Goal: Information Seeking & Learning: Learn about a topic

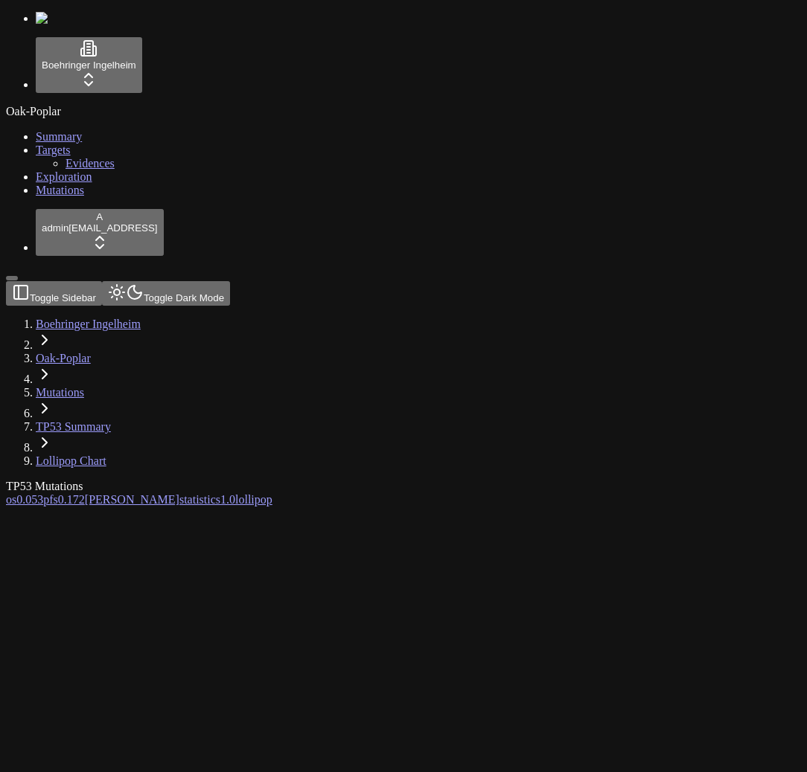
click at [367, 507] on div at bounding box center [332, 507] width 652 height 0
click at [252, 507] on div "These charts are not available in your pricing plan in this workspace." at bounding box center [332, 513] width 652 height 13
click at [43, 493] on span "0.053" at bounding box center [29, 499] width 27 height 13
click at [99, 197] on div "Oak-Poplar Summary Targets Evidences Exploration Mutations" at bounding box center [403, 151] width 795 height 92
click at [260, 507] on div at bounding box center [332, 507] width 652 height 0
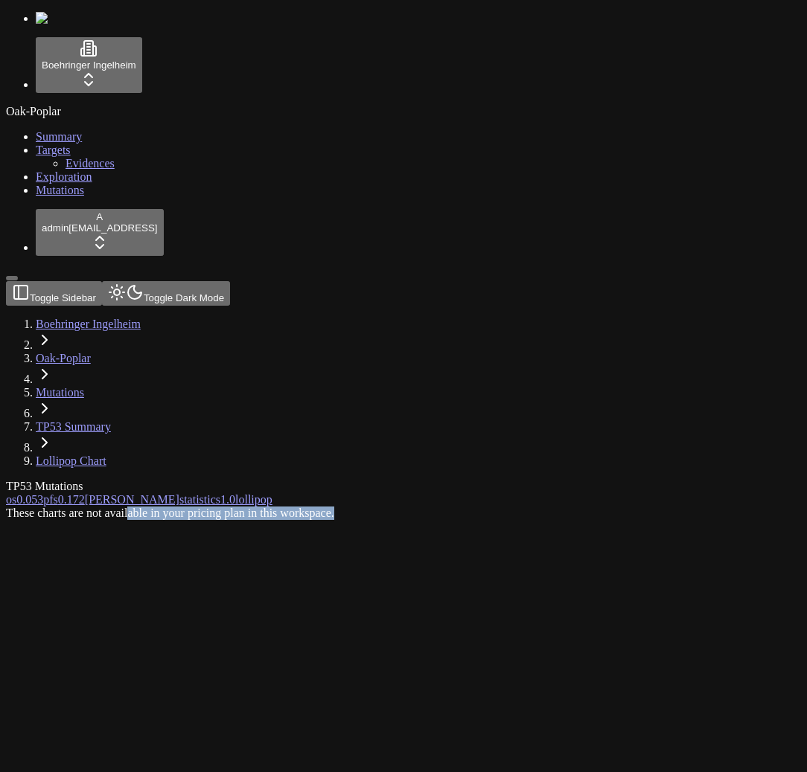
drag, startPoint x: 459, startPoint y: 413, endPoint x: 428, endPoint y: 371, distance: 52.1
click at [430, 507] on div "These charts are not available in your pricing plan in this workspace." at bounding box center [332, 513] width 652 height 13
click at [426, 507] on div "These charts are not available in your pricing plan in this workspace." at bounding box center [332, 513] width 652 height 13
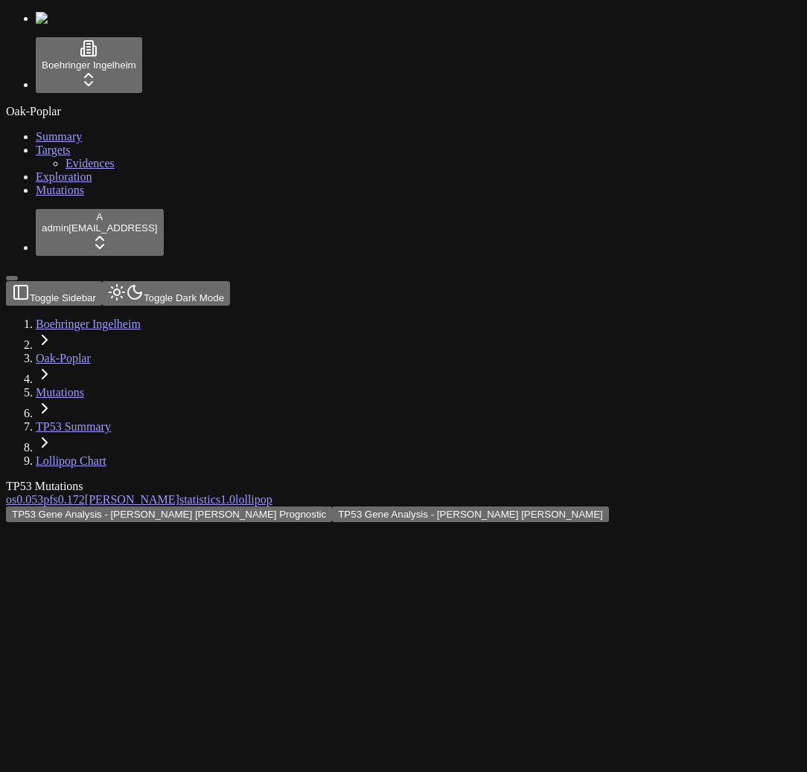
click at [202, 507] on div "TP53 Gene Analysis - Kaplan Meier Prognostic TP53 Gene Analysis - Kaplan Meier" at bounding box center [332, 515] width 652 height 16
click at [154, 480] on div "TP53 Mutations os 0.053 pfs 0.172 orr statistics 1.0 lollipop TP53 Gene Analysi…" at bounding box center [332, 501] width 652 height 42
click at [191, 507] on div "TP53 Gene Analysis - Kaplan Meier Prognostic TP53 Gene Analysis - Kaplan Meier …" at bounding box center [332, 521] width 652 height 29
click at [58, 493] on span "pfs" at bounding box center [50, 499] width 15 height 13
click at [392, 507] on div "TP53 Gene Analysis - [PERSON_NAME] [PERSON_NAME] TP53 [PERSON_NAME] Analysis - …" at bounding box center [332, 515] width 652 height 16
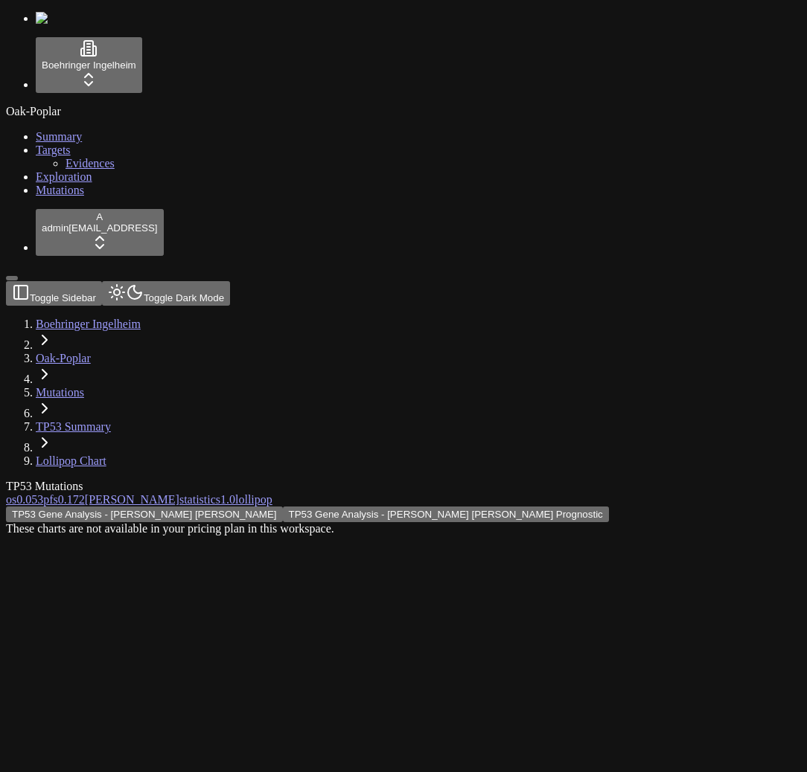
click at [372, 522] on div "These charts are not available in your pricing plan in this workspace." at bounding box center [332, 528] width 652 height 13
click at [235, 493] on span "1.0" at bounding box center [227, 499] width 15 height 13
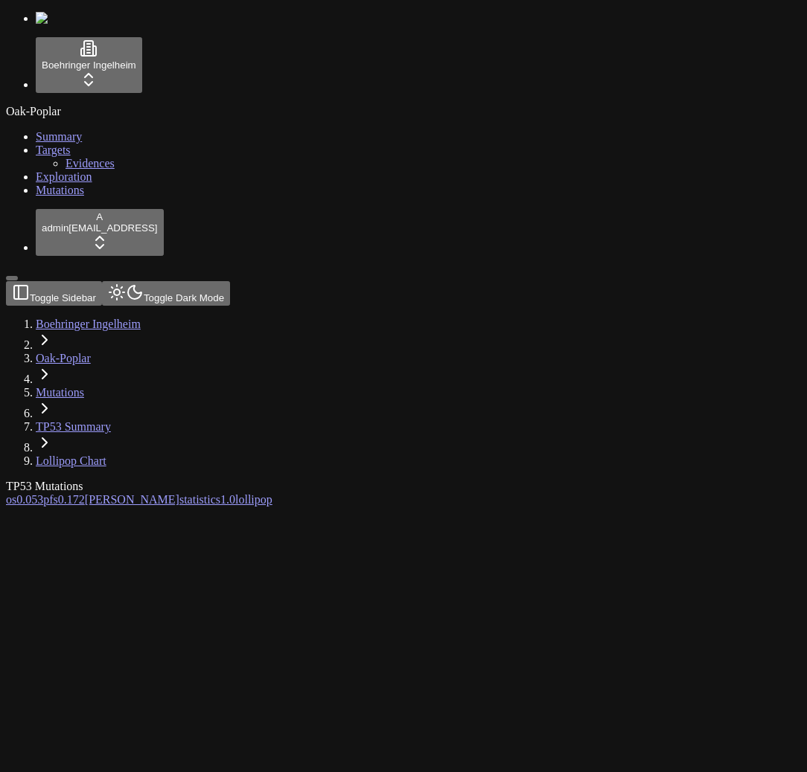
click at [134, 197] on div "Oak-Poplar Summary Targets Evidences Exploration Mutations" at bounding box center [403, 151] width 795 height 92
click at [282, 507] on div "These charts are not available in your pricing plan in this workspace." at bounding box center [332, 513] width 652 height 13
click at [39, 197] on div "Oak-Poplar Summary Targets Evidences Exploration Mutations" at bounding box center [403, 151] width 795 height 92
click at [441, 507] on div "These charts are not available in your pricing plan in this workspace." at bounding box center [332, 513] width 652 height 13
click at [384, 507] on div "These charts are not available in your pricing plan in this workspace." at bounding box center [332, 513] width 652 height 13
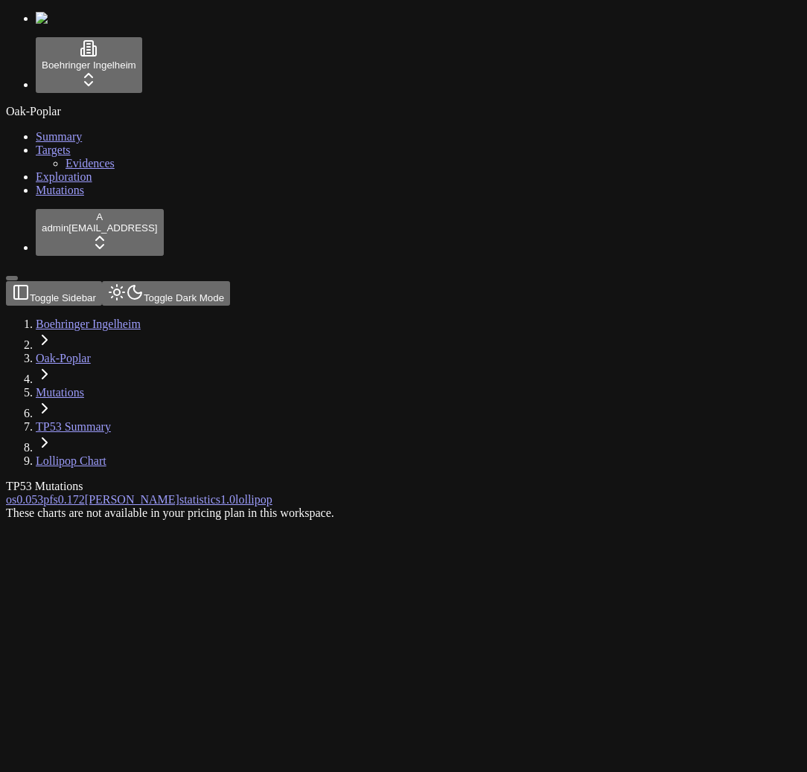
click at [607, 507] on div "These charts are not available in your pricing plan in this workspace." at bounding box center [332, 513] width 652 height 13
click at [449, 507] on div "These charts are not available in your pricing plan in this workspace." at bounding box center [332, 513] width 652 height 13
click at [184, 507] on div at bounding box center [332, 507] width 652 height 0
click at [130, 197] on div "Oak-Poplar Summary Targets Evidences Exploration Mutations" at bounding box center [403, 151] width 795 height 92
click at [43, 493] on span "0.053" at bounding box center [29, 499] width 27 height 13
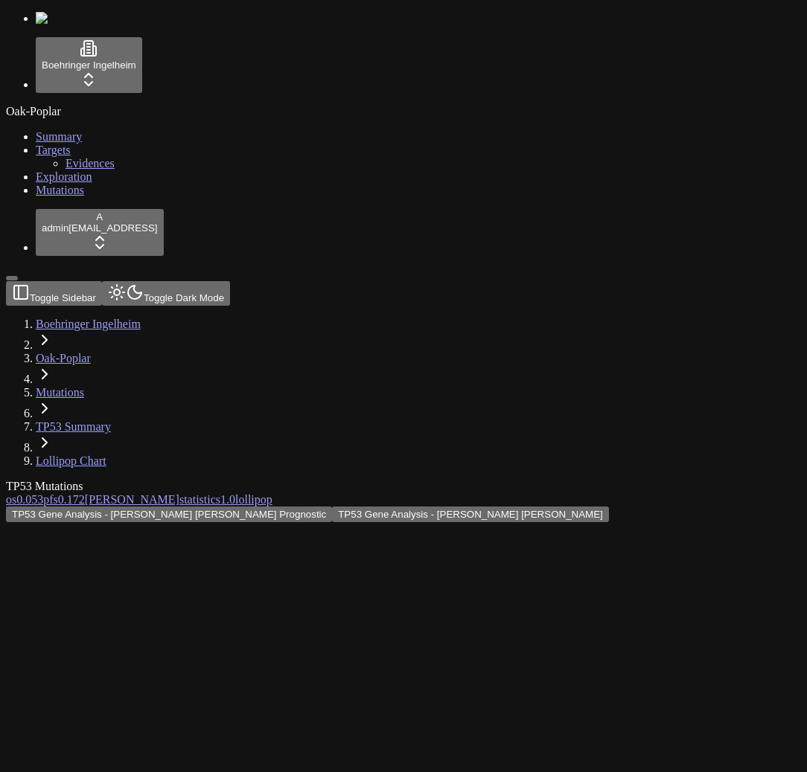
click at [115, 197] on div "Oak-Poplar Summary Targets Evidences Exploration Mutations" at bounding box center [403, 151] width 795 height 92
click at [326, 507] on div "TP53 Gene Analysis - [PERSON_NAME] [PERSON_NAME] Prognostic TP53 Gene Analysis …" at bounding box center [332, 515] width 652 height 16
click at [437, 507] on div "TP53 Gene Analysis - [PERSON_NAME] [PERSON_NAME] Prognostic TP53 Gene Analysis …" at bounding box center [332, 515] width 652 height 16
click at [351, 507] on div "TP53 Gene Analysis - Kaplan Meier Prognostic TP53 Gene Analysis - Kaplan Meier" at bounding box center [332, 515] width 652 height 16
click at [98, 197] on div "Oak-Poplar Summary Targets Evidences Exploration Mutations" at bounding box center [403, 151] width 795 height 92
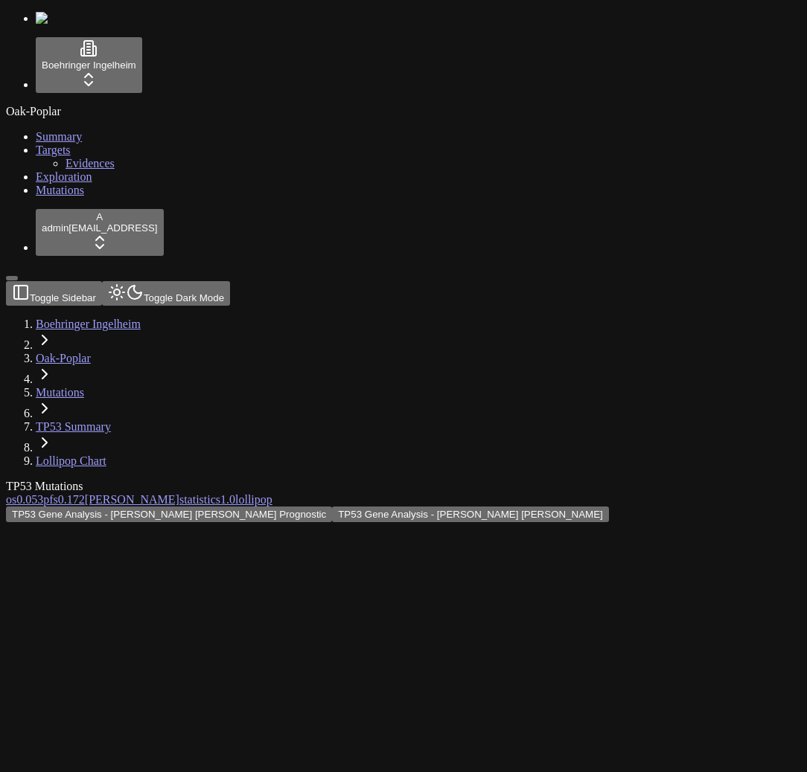
click at [80, 197] on div "Oak-Poplar Summary Targets Evidences Exploration Mutations" at bounding box center [403, 151] width 795 height 92
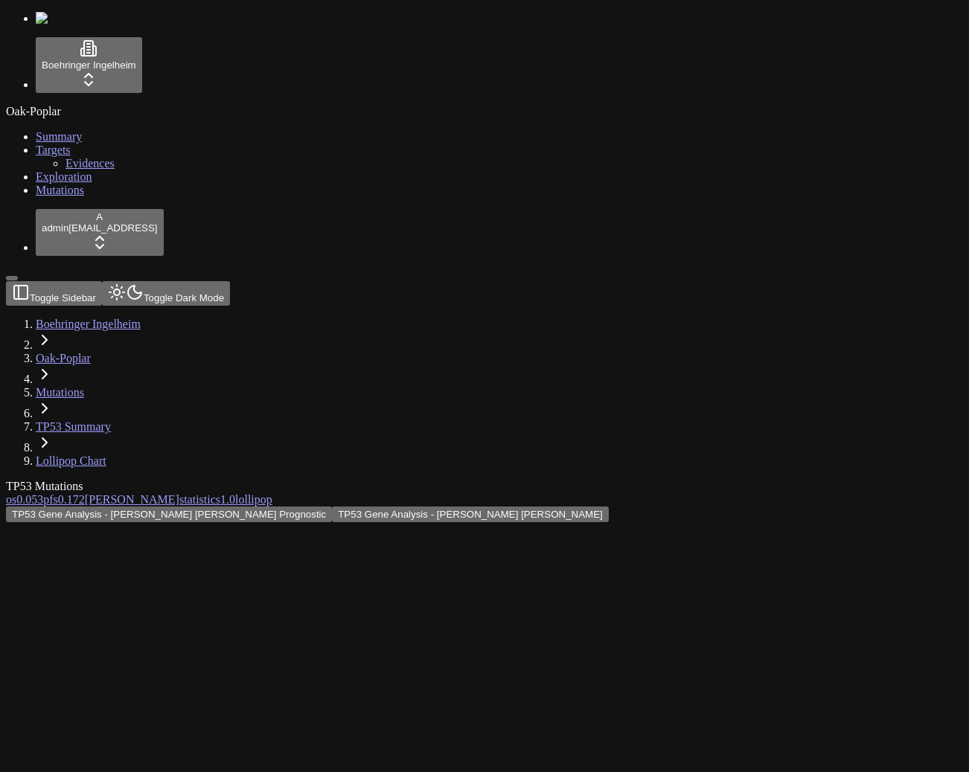
click at [100, 197] on div "Oak-Poplar Summary Targets Evidences Exploration Mutations" at bounding box center [484, 151] width 957 height 92
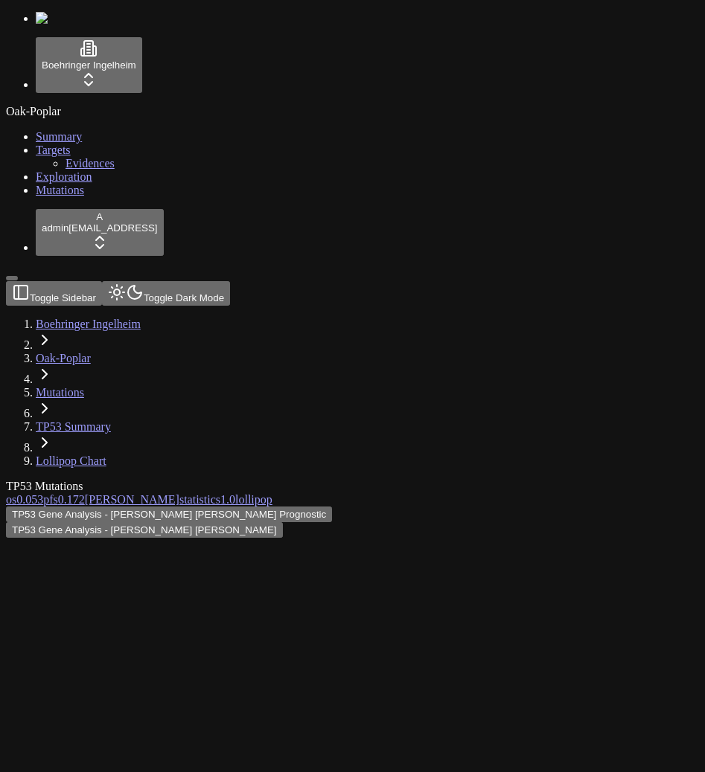
click at [82, 197] on div "Oak-Poplar Summary Targets Evidences Exploration Mutations" at bounding box center [352, 151] width 693 height 92
